Goal: Task Accomplishment & Management: Manage account settings

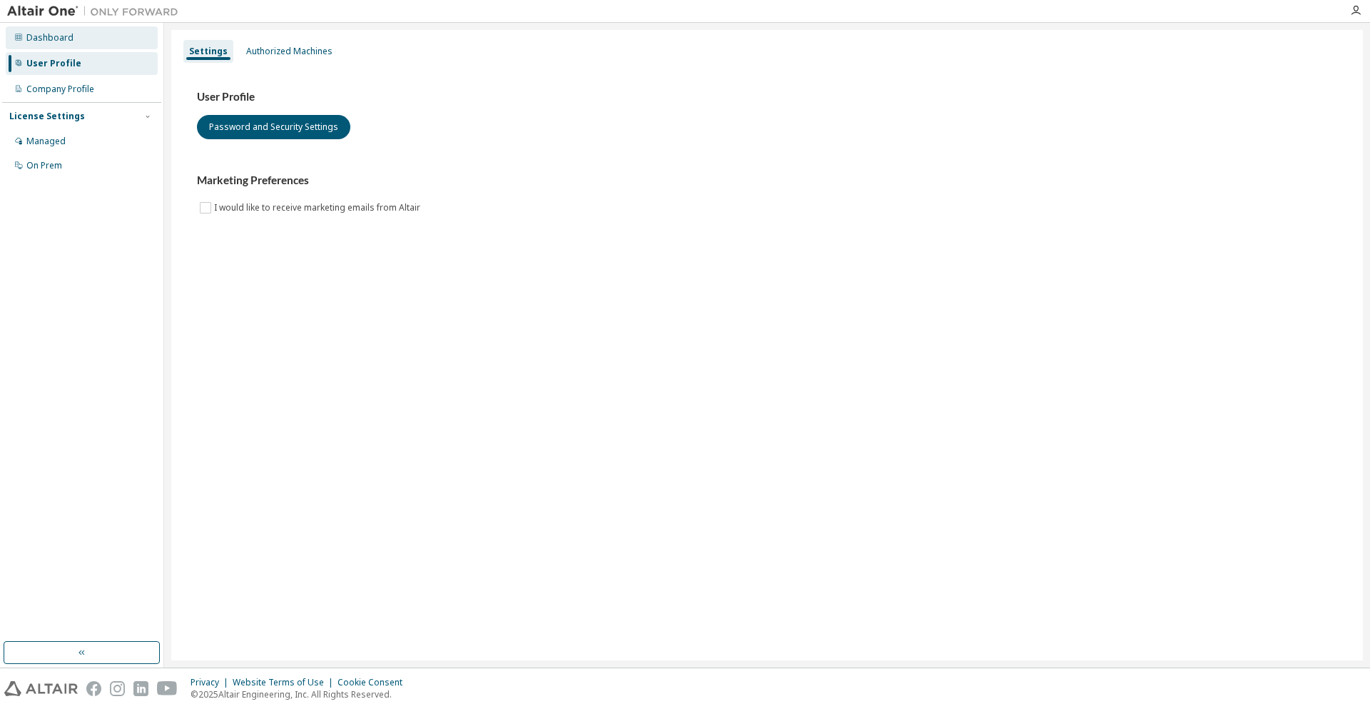
click at [64, 41] on div "Dashboard" at bounding box center [49, 37] width 47 height 11
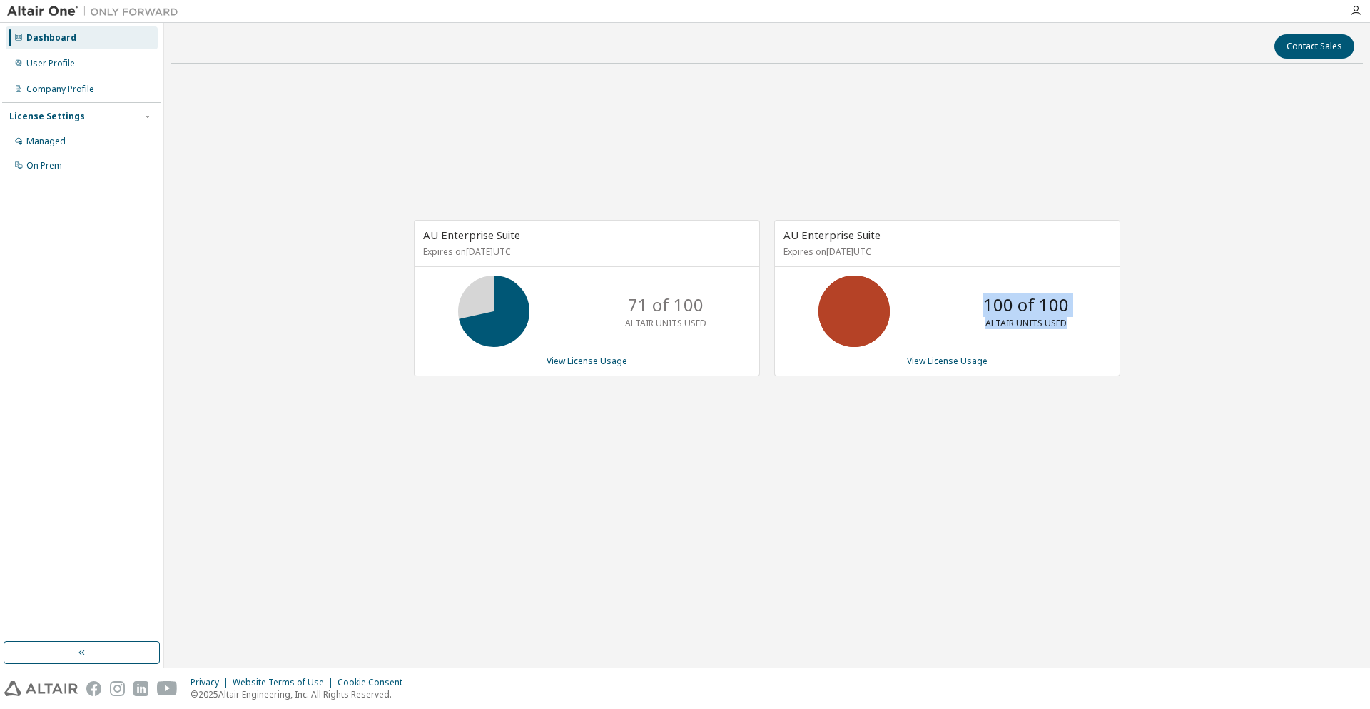
drag, startPoint x: 1069, startPoint y: 339, endPoint x: 851, endPoint y: 339, distance: 217.6
click at [878, 339] on div "100 of 100 ALTAIR UNITS USED" at bounding box center [947, 310] width 345 height 71
click at [926, 158] on div "AU Enterprise Suite Expires on December 13, 2025 UTC 71 of 100 ALTAIR UNITS USE…" at bounding box center [767, 305] width 1192 height 460
click at [896, 158] on div "AU Enterprise Suite Expires on December 13, 2025 UTC 71 of 100 ALTAIR UNITS USE…" at bounding box center [767, 305] width 1192 height 460
drag, startPoint x: 764, startPoint y: 67, endPoint x: 636, endPoint y: 9, distance: 140.8
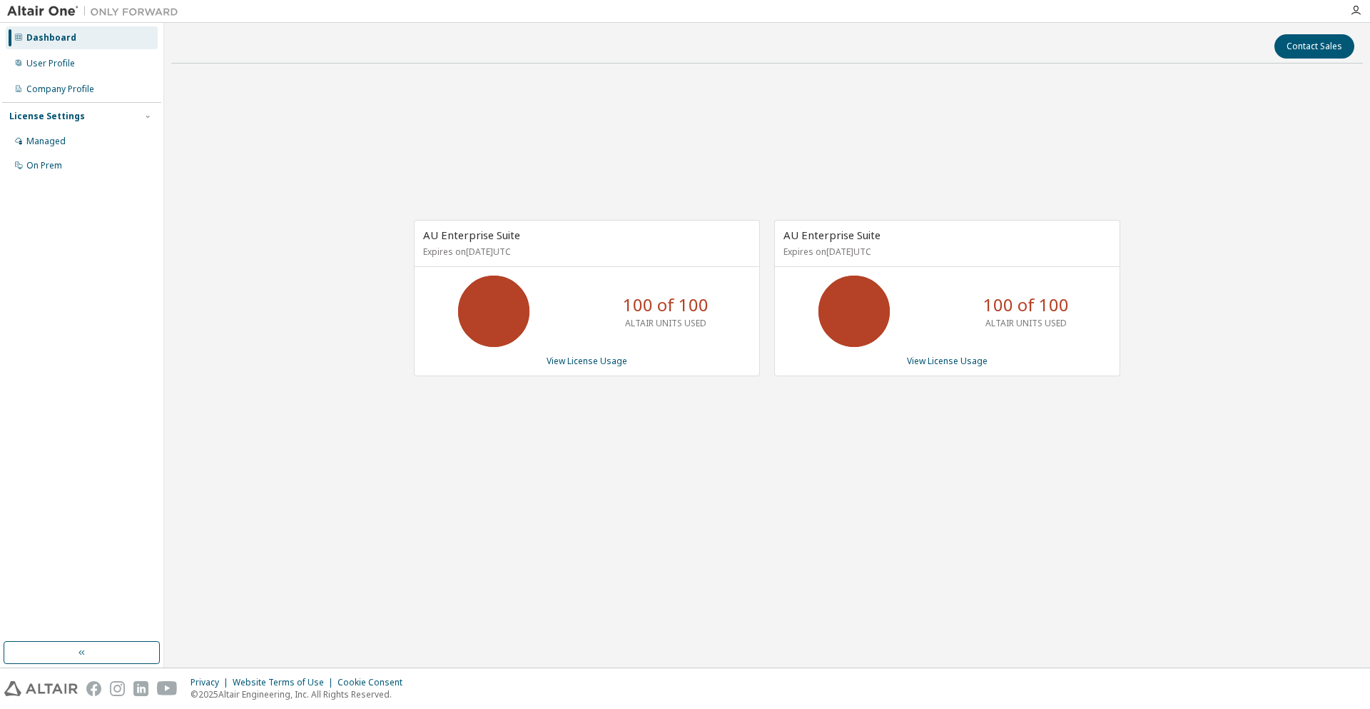
click at [764, 67] on div "Contact Sales AU Enterprise Suite Expires on [DATE] UTC 100 of 100 ALTAIR UNITS…" at bounding box center [767, 345] width 1192 height 630
